Goal: Transaction & Acquisition: Purchase product/service

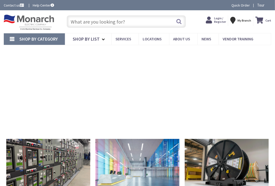
type input "[STREET_ADDRESS]"
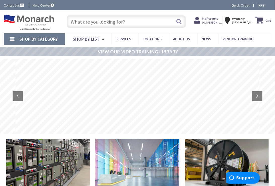
click at [86, 23] on input "text" at bounding box center [126, 21] width 119 height 13
paste input "AC outlets 20 amps"
type input "AC outlets 20 amps"
click at [178, 24] on button "Search" at bounding box center [178, 21] width 7 height 11
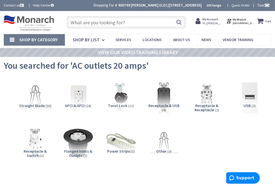
click at [35, 101] on img at bounding box center [35, 98] width 34 height 34
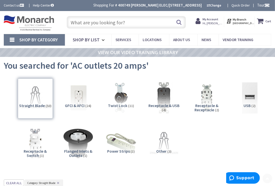
scroll to position [179, 0]
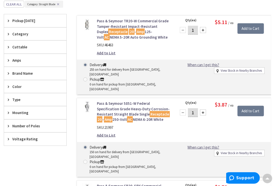
type input "[STREET_ADDRESS]"
